Goal: Navigation & Orientation: Understand site structure

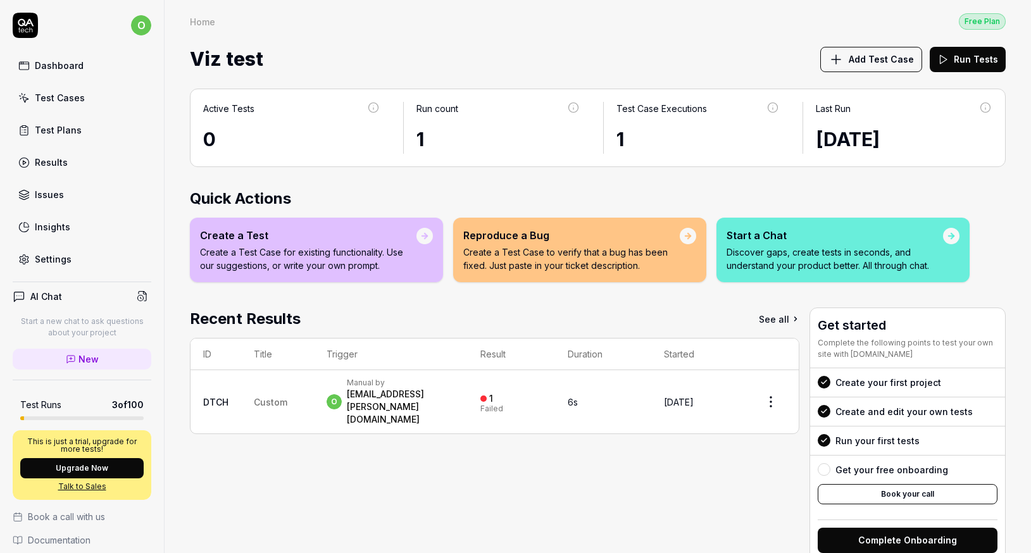
click at [80, 100] on div "Test Cases" at bounding box center [60, 97] width 50 height 13
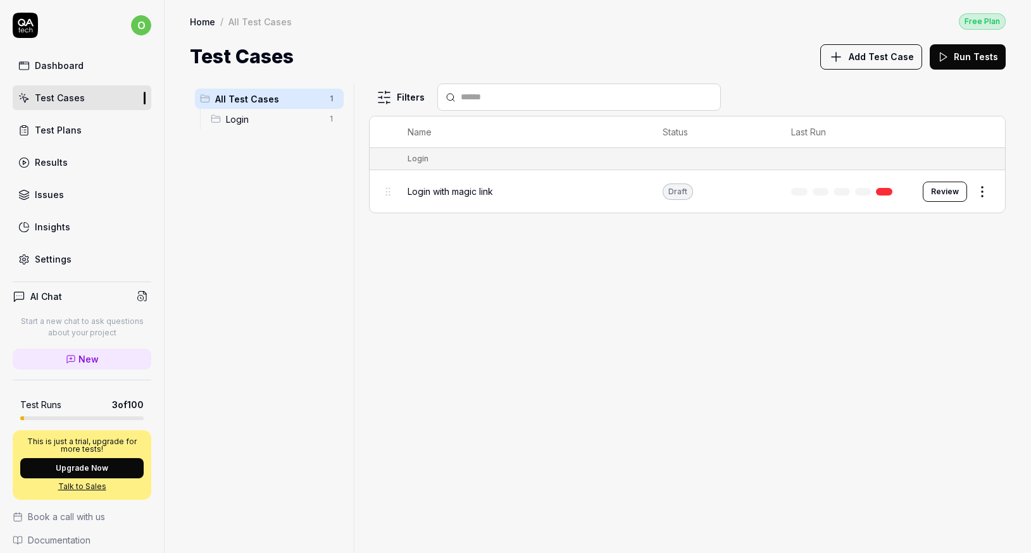
click at [868, 60] on span "Add Test Case" at bounding box center [880, 56] width 65 height 13
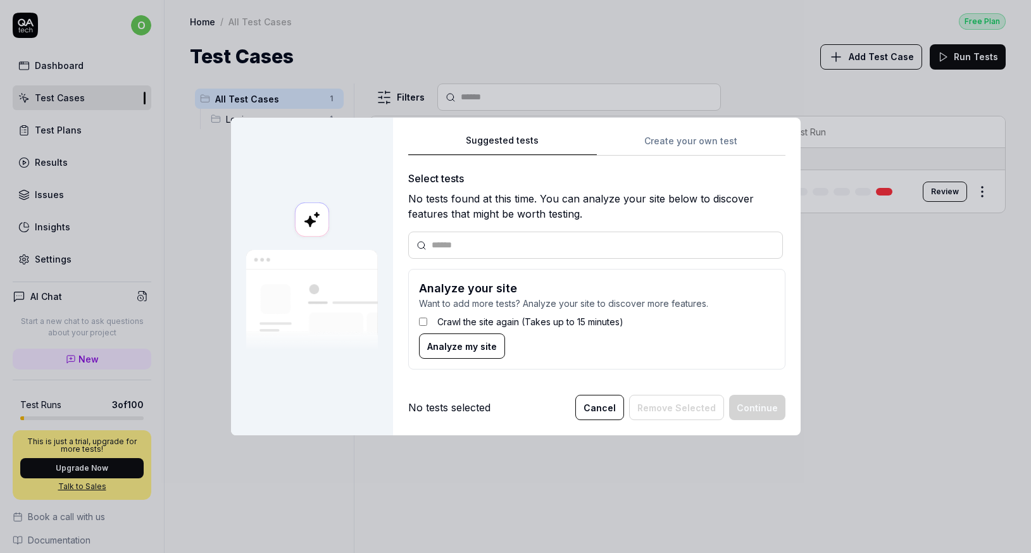
click at [688, 144] on div "Suggested tests Create your own test Select tests No tests found at this time. …" at bounding box center [596, 256] width 377 height 247
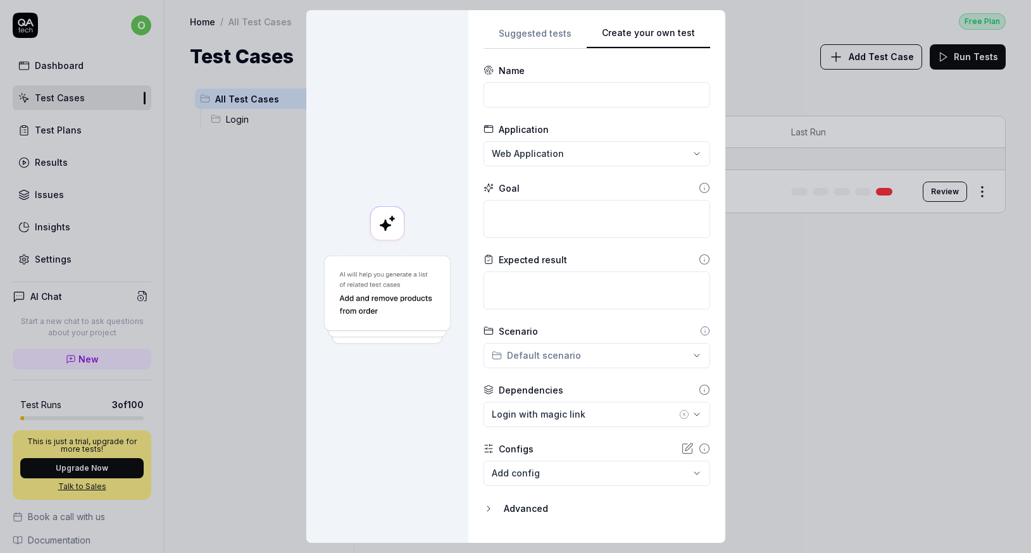
scroll to position [28, 0]
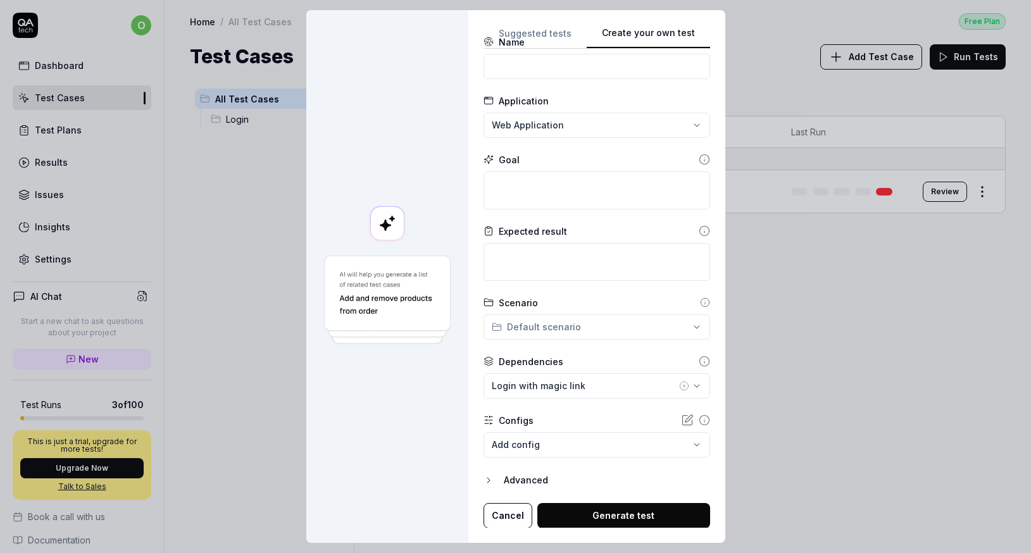
click at [494, 508] on button "Cancel" at bounding box center [507, 515] width 49 height 25
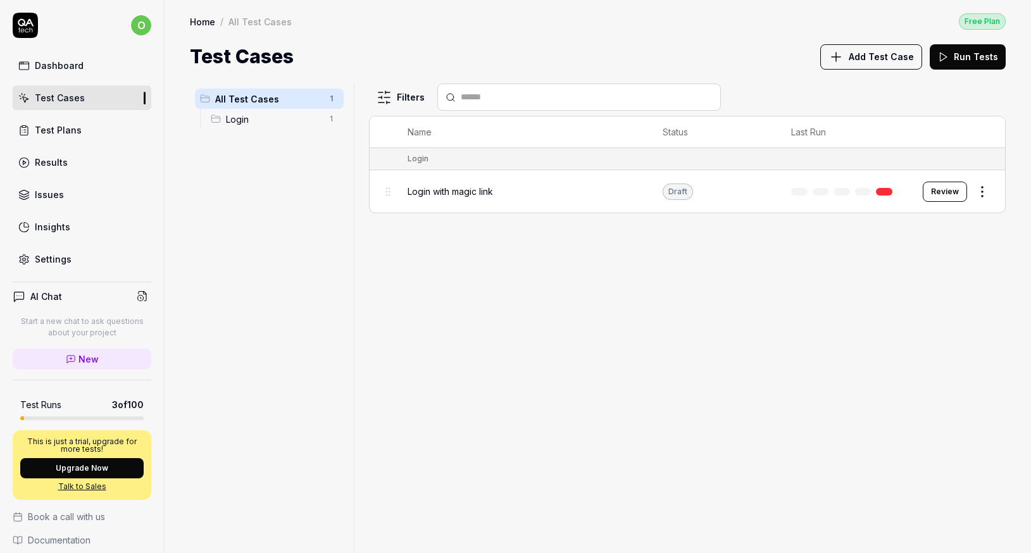
click at [464, 194] on span "Login with magic link" at bounding box center [449, 191] width 85 height 13
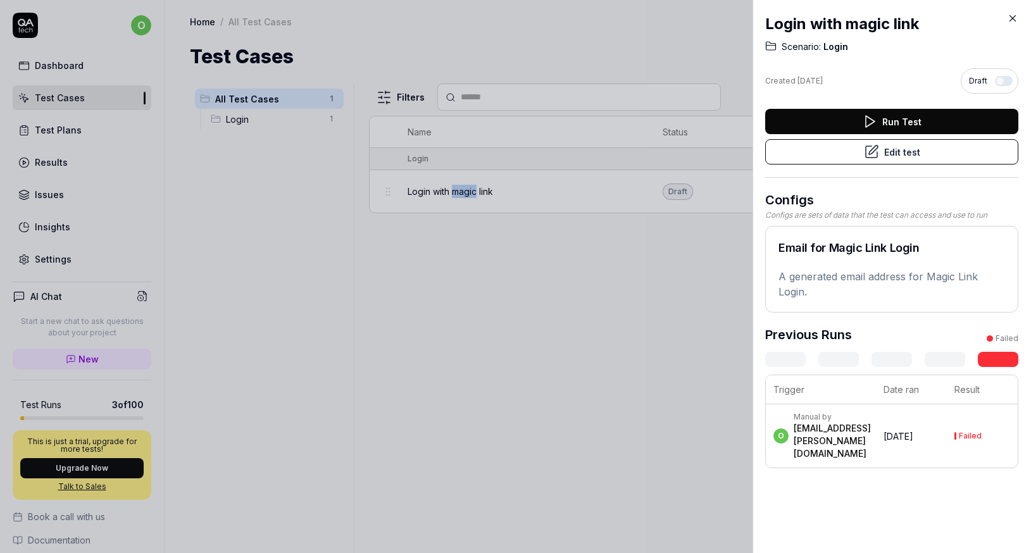
click at [1010, 22] on icon at bounding box center [1012, 18] width 11 height 11
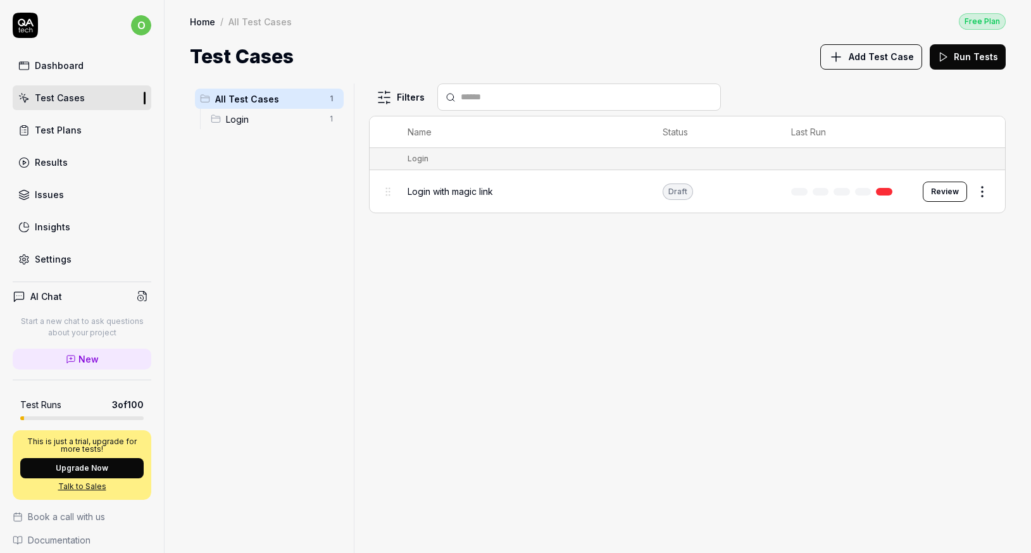
click at [563, 252] on div "Filters Name Status Last Run Login Login with magic link Draft Review" at bounding box center [687, 318] width 637 height 469
click at [42, 133] on div "Test Plans" at bounding box center [58, 129] width 47 height 13
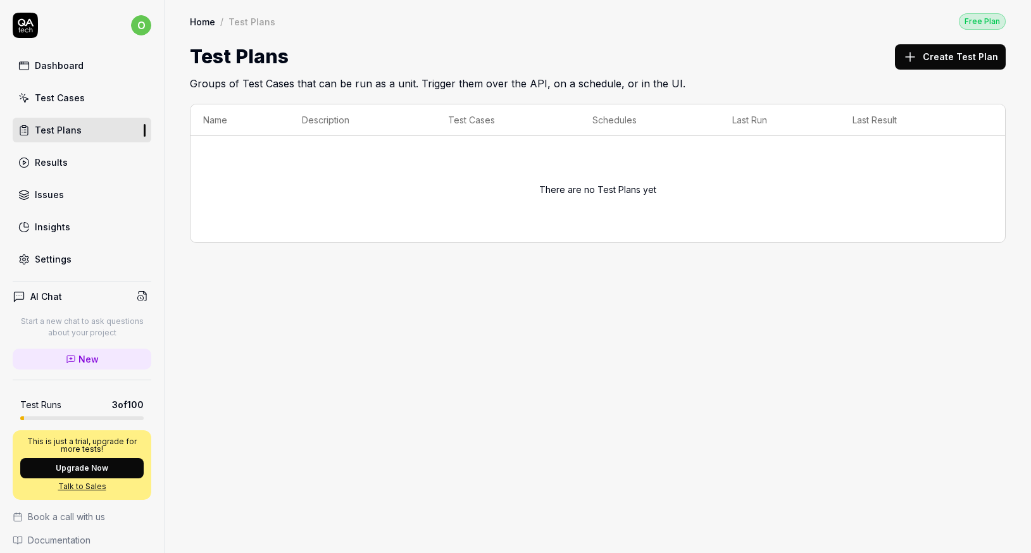
click at [56, 168] on div "Results" at bounding box center [51, 162] width 33 height 13
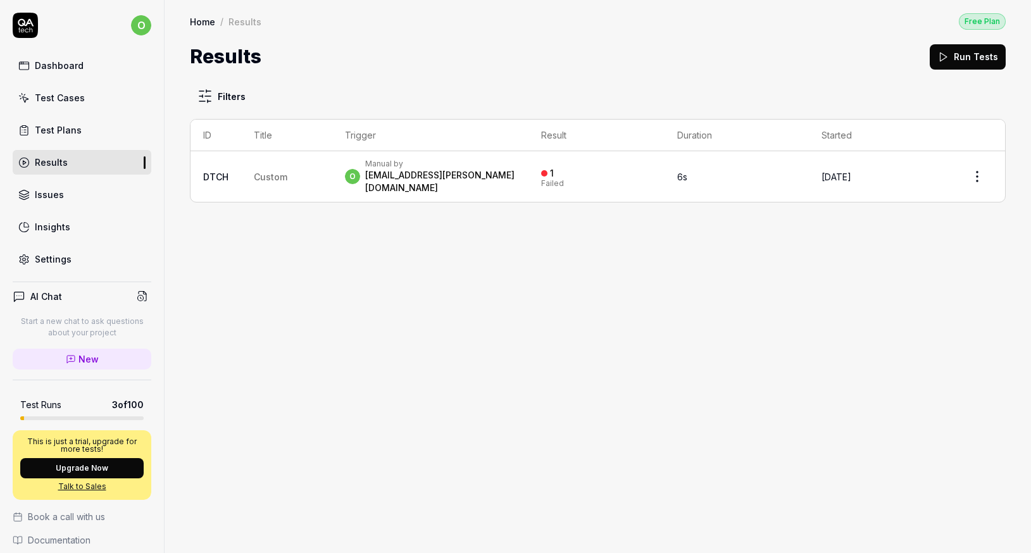
click at [54, 132] on div "Test Plans" at bounding box center [58, 129] width 47 height 13
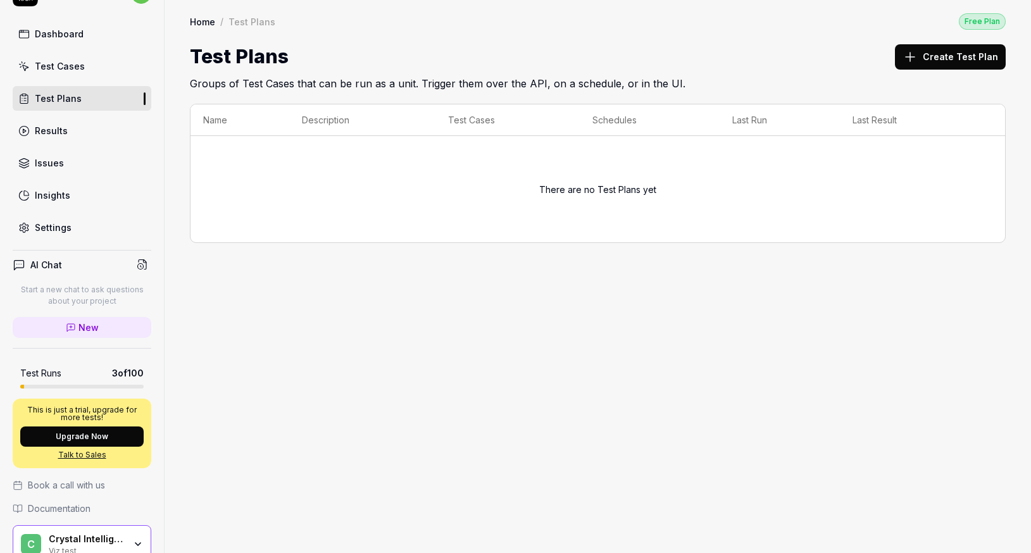
scroll to position [21, 0]
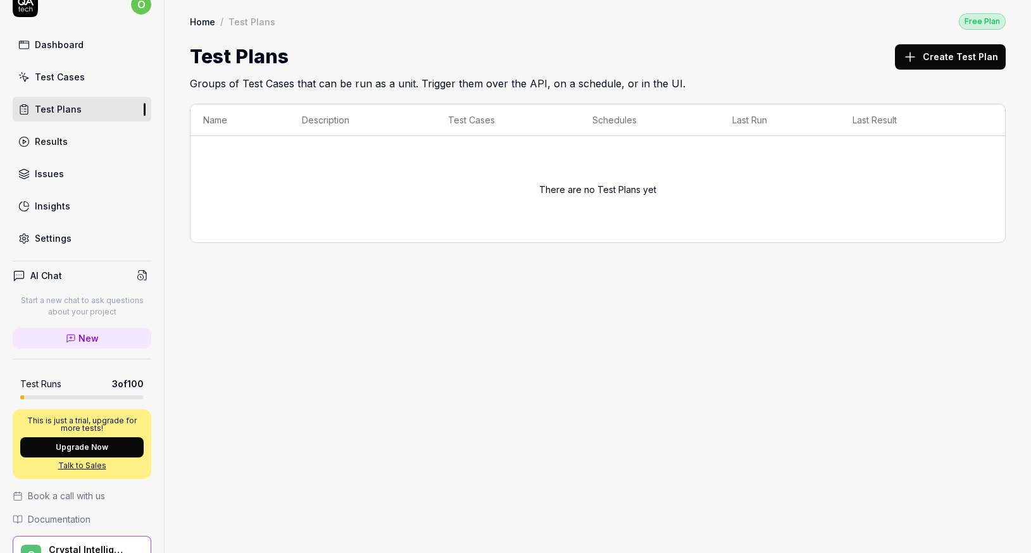
click at [58, 47] on div "Dashboard" at bounding box center [59, 44] width 49 height 13
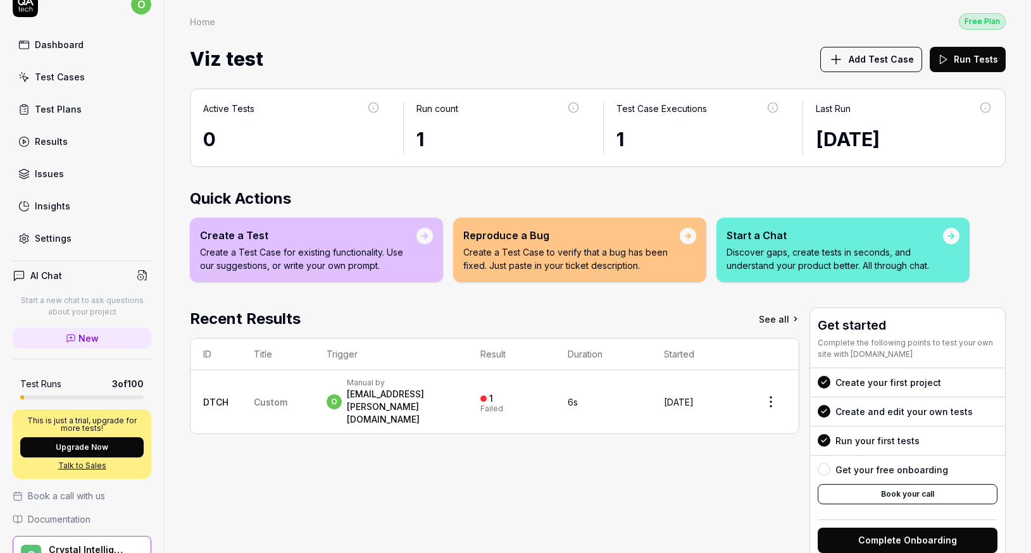
click at [54, 239] on div "Settings" at bounding box center [53, 238] width 37 height 13
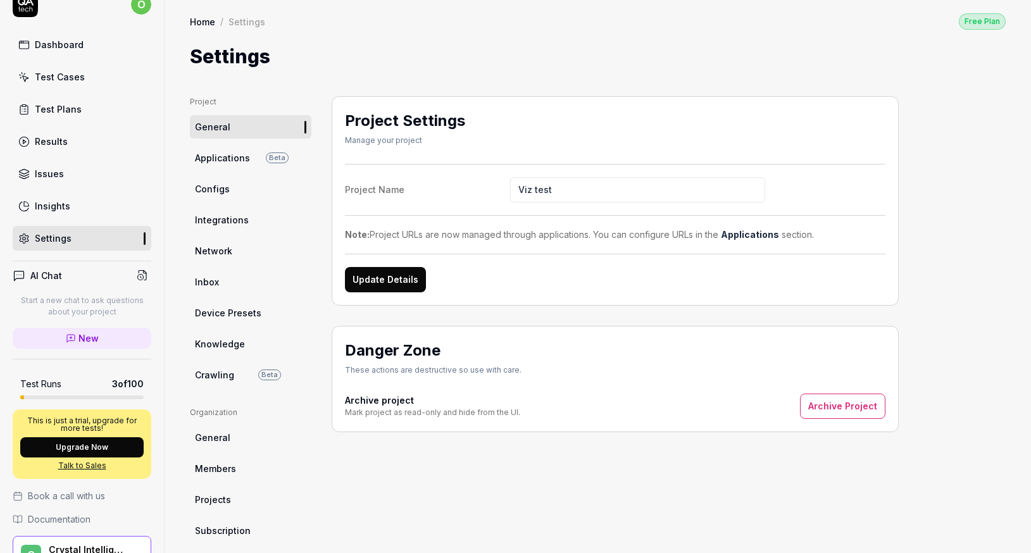
click at [223, 289] on link "Inbox" at bounding box center [250, 281] width 121 height 23
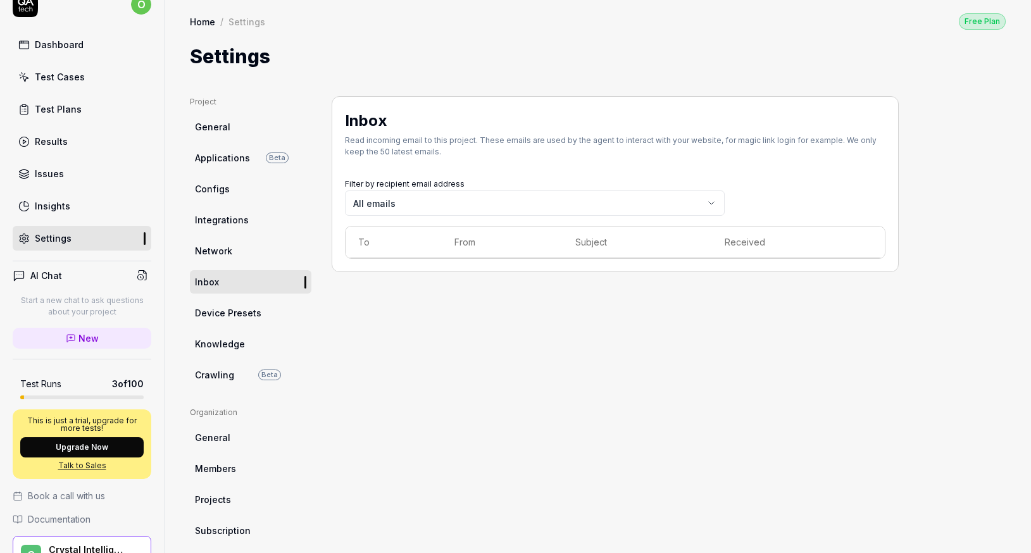
click at [51, 197] on link "Insights" at bounding box center [82, 206] width 139 height 25
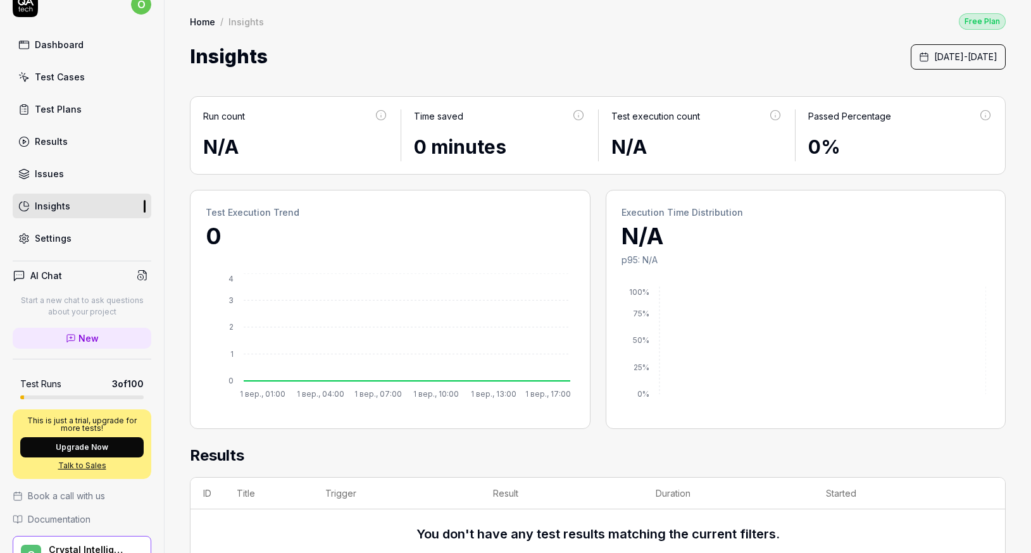
click at [77, 140] on link "Results" at bounding box center [82, 141] width 139 height 25
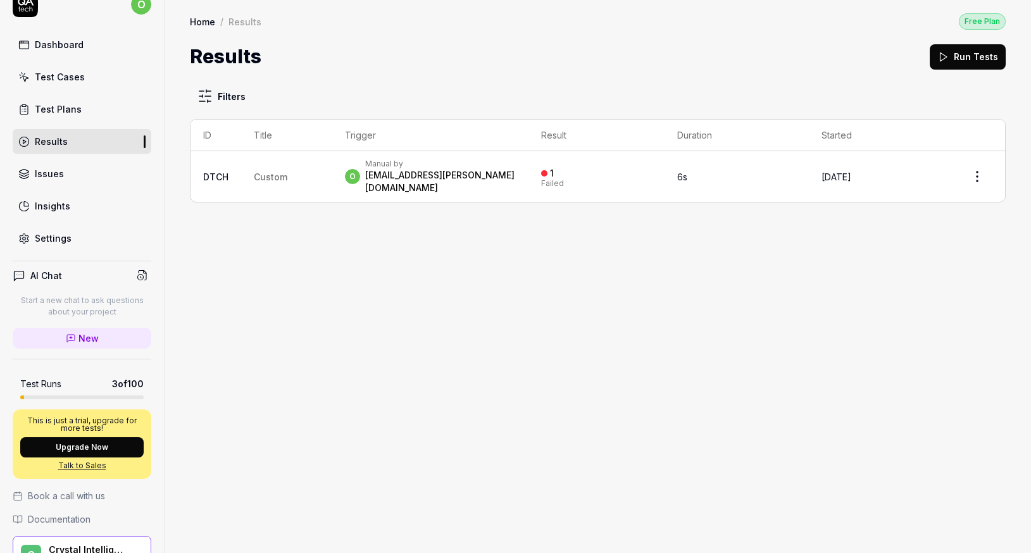
click at [73, 106] on div "Test Plans" at bounding box center [58, 109] width 47 height 13
